Goal: Task Accomplishment & Management: Use online tool/utility

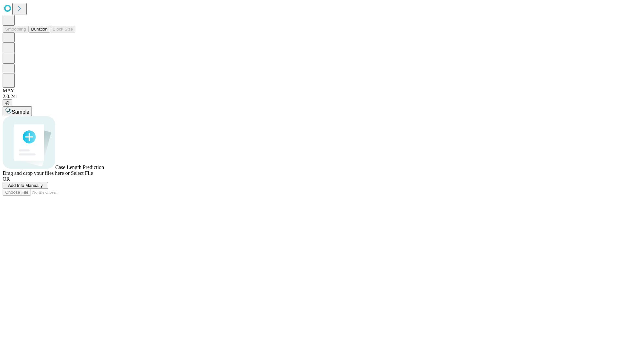
click at [47, 32] on button "Duration" at bounding box center [39, 29] width 21 height 7
click at [93, 176] on span "Select File" at bounding box center [82, 173] width 22 height 6
